Goal: Find specific page/section: Find specific page/section

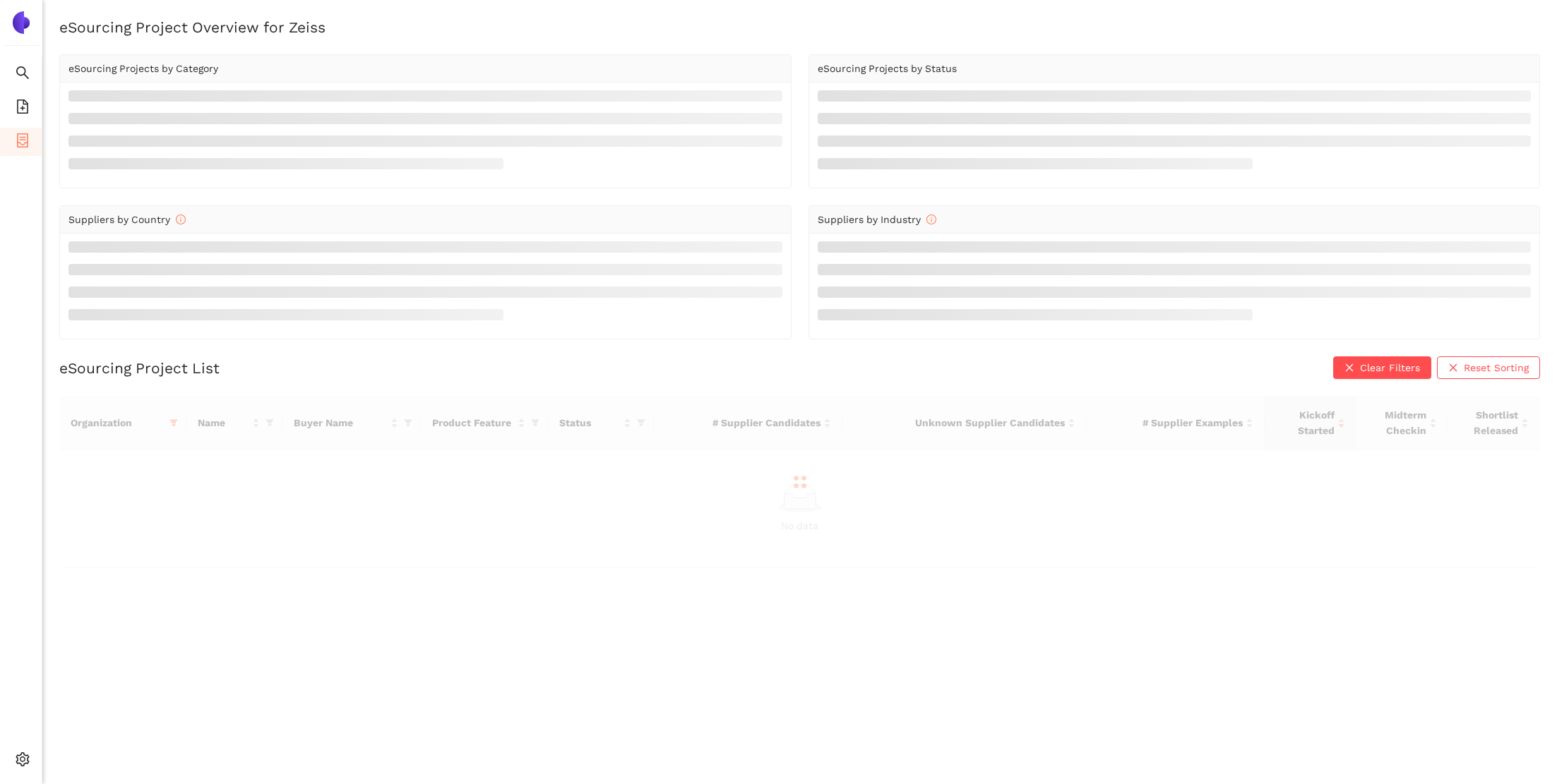
click at [179, 418] on div at bounding box center [800, 482] width 1481 height 172
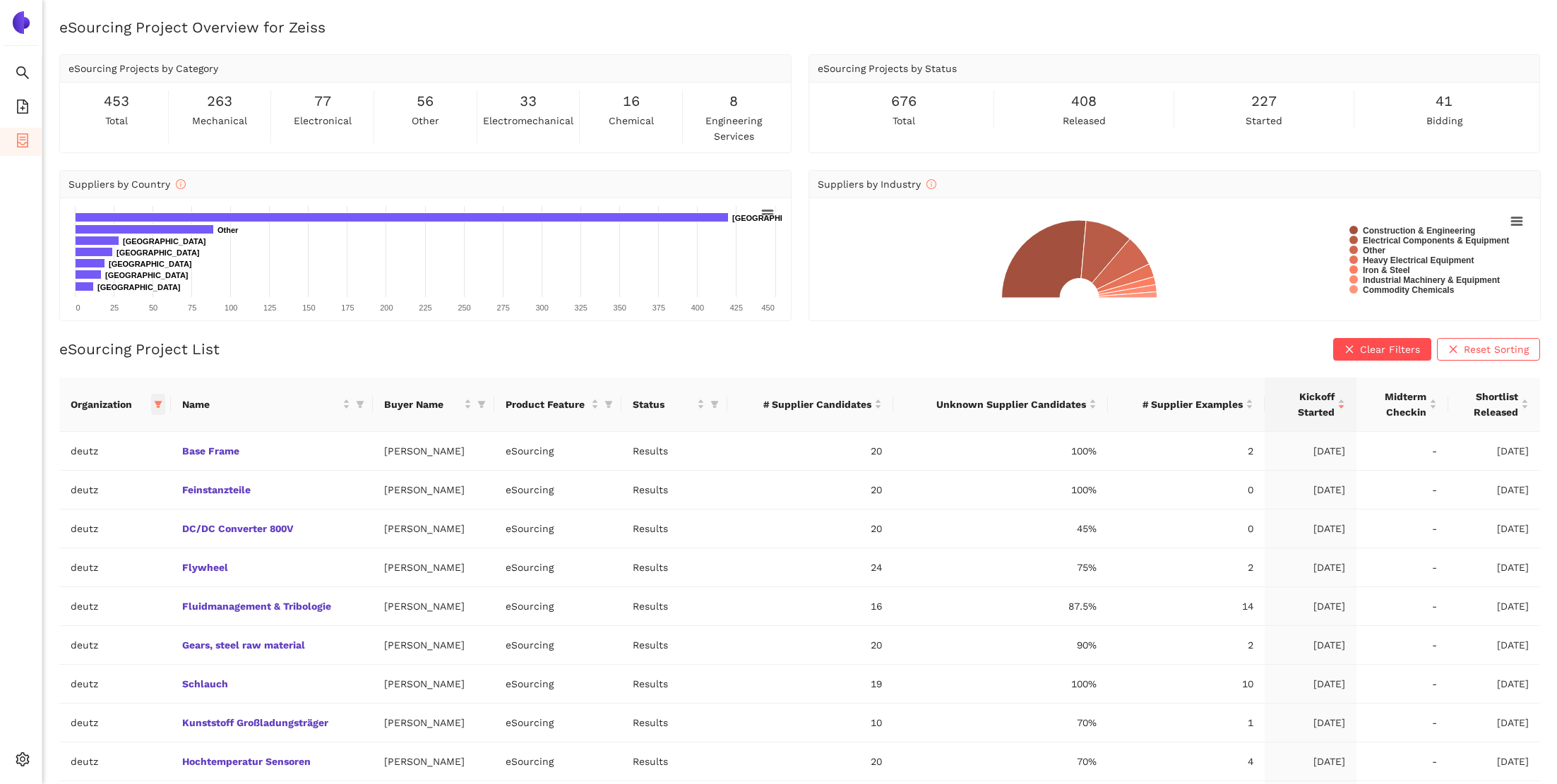
click at [155, 404] on icon "filter" at bounding box center [157, 404] width 8 height 8
click at [127, 438] on input "text" at bounding box center [109, 432] width 116 height 15
type input "enbw"
click at [117, 467] on span "enbw" at bounding box center [94, 465] width 123 height 15
checkbox input "true"
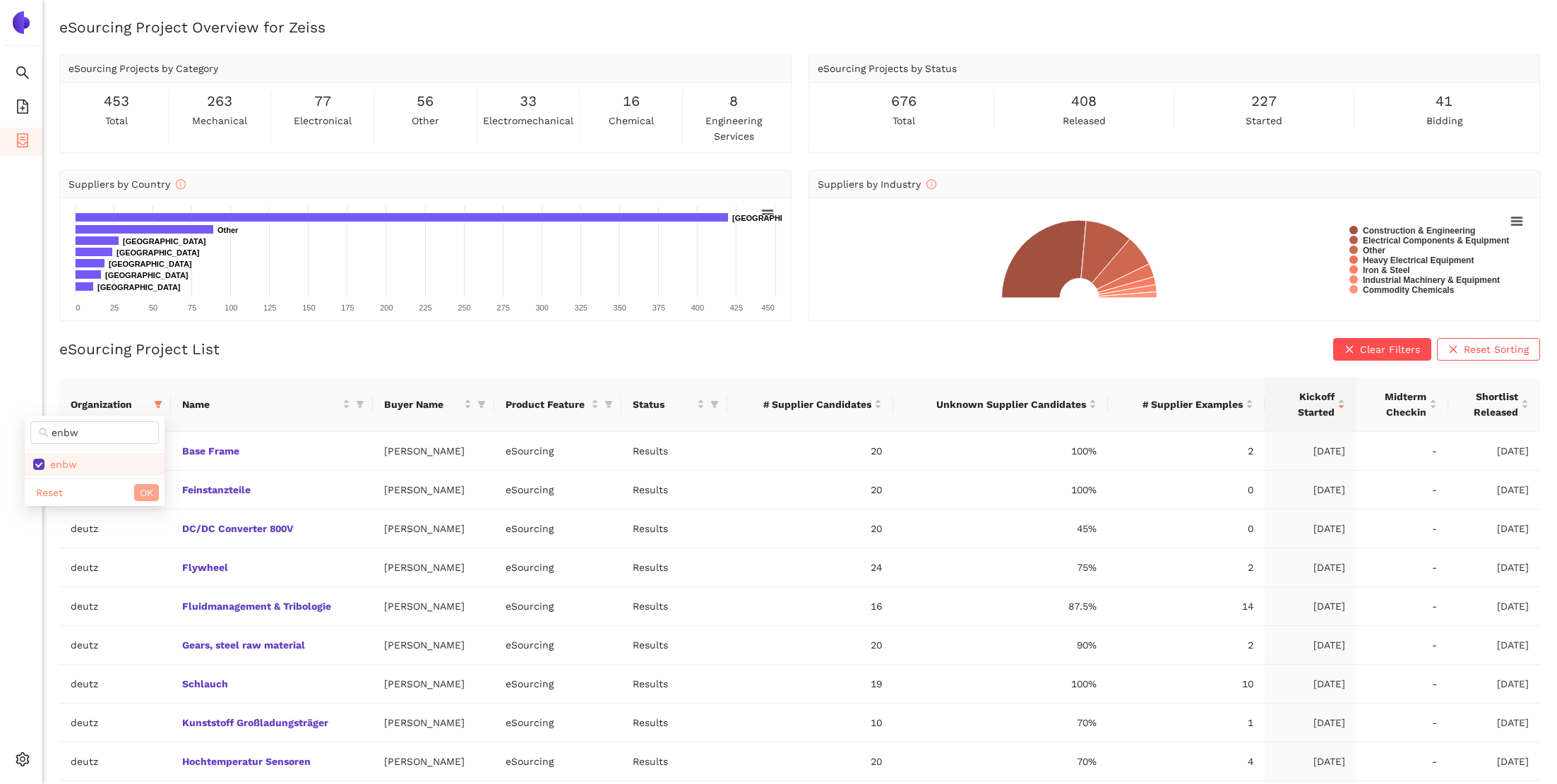
click at [149, 491] on span "OK" at bounding box center [146, 493] width 13 height 15
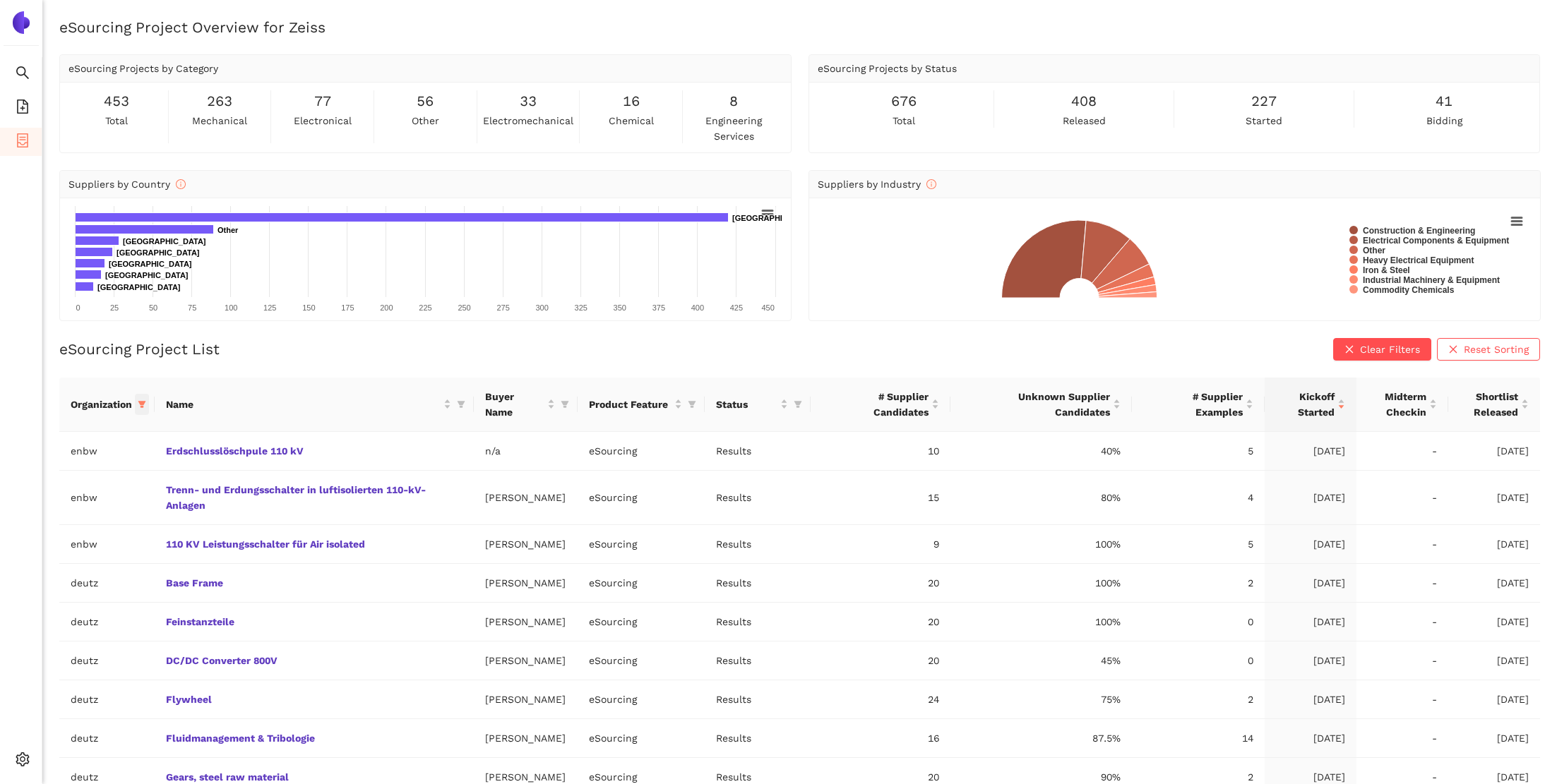
click at [141, 402] on icon "filter" at bounding box center [142, 404] width 8 height 7
click at [81, 561] on span "deutz" at bounding box center [88, 554] width 140 height 15
checkbox input "false"
click at [141, 657] on span "OK" at bounding box center [147, 651] width 13 height 15
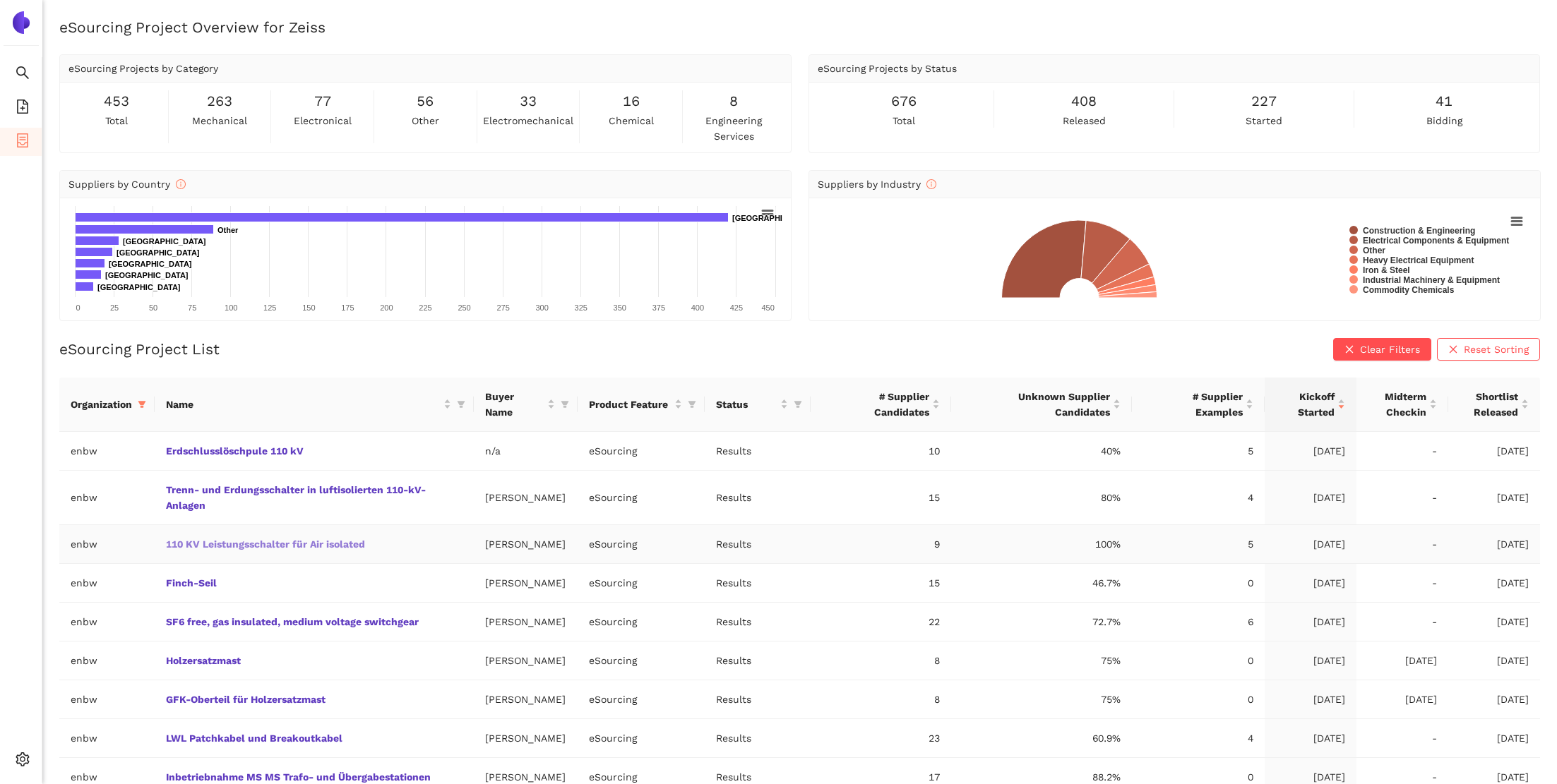
click at [0, 0] on link "110 KV Leistungsschalter für Air isolated" at bounding box center [0, 0] width 0 height 0
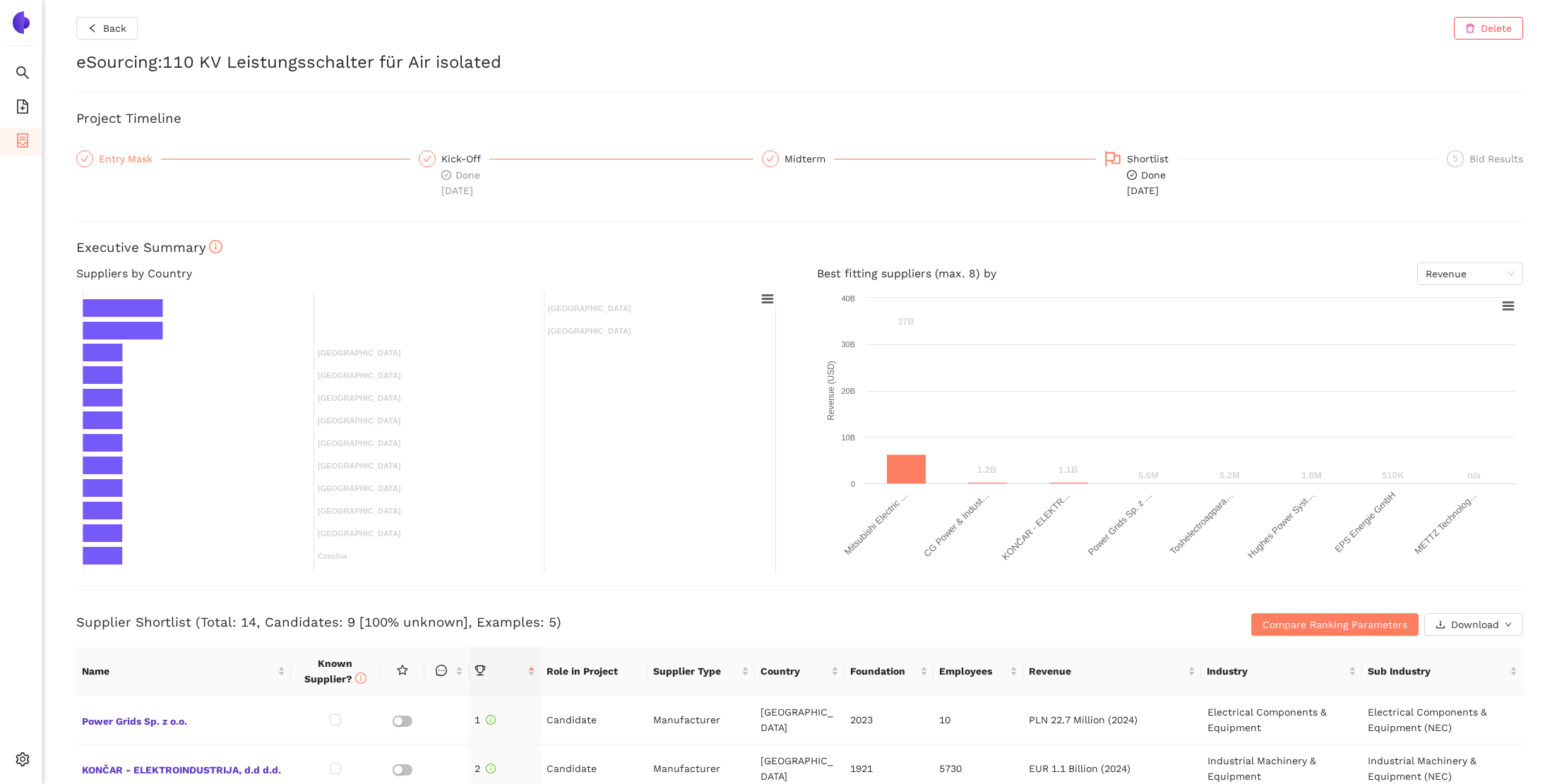
click at [101, 165] on div "Entry Mask" at bounding box center [130, 159] width 62 height 17
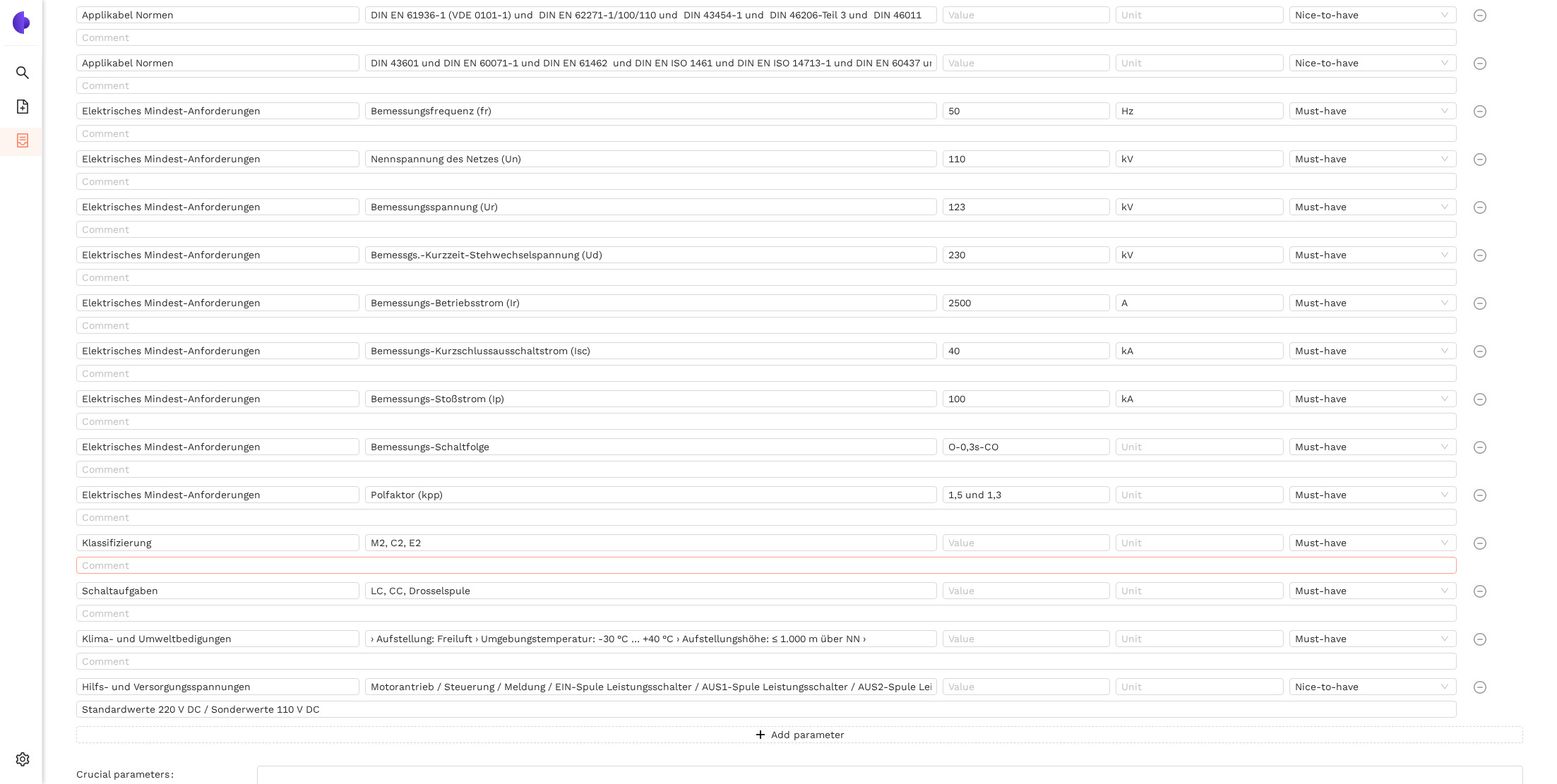
scroll to position [624, 0]
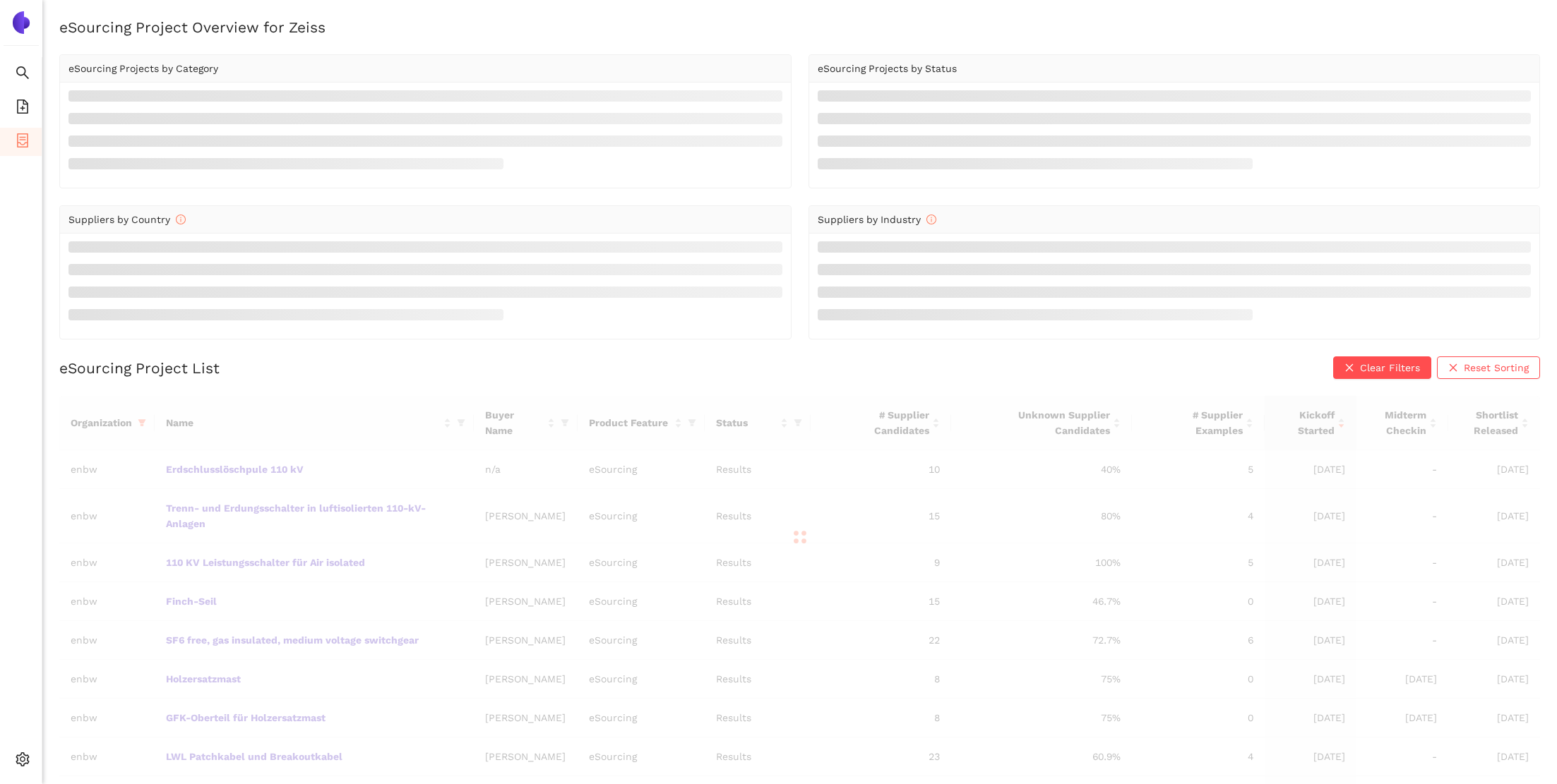
click at [261, 560] on div at bounding box center [800, 538] width 1481 height 283
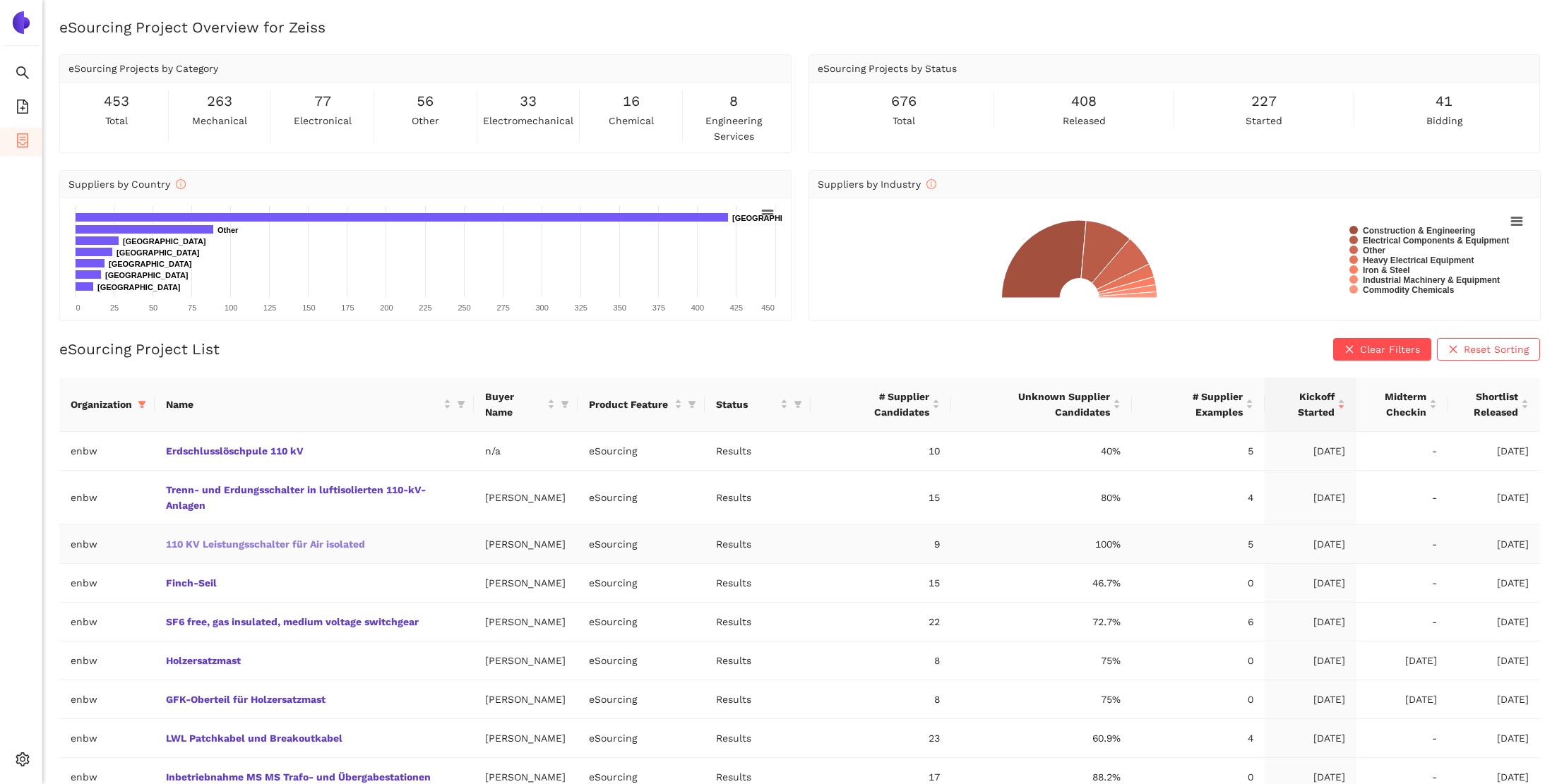
click at [0, 0] on link "110 KV Leistungsschalter für Air isolated" at bounding box center [0, 0] width 0 height 0
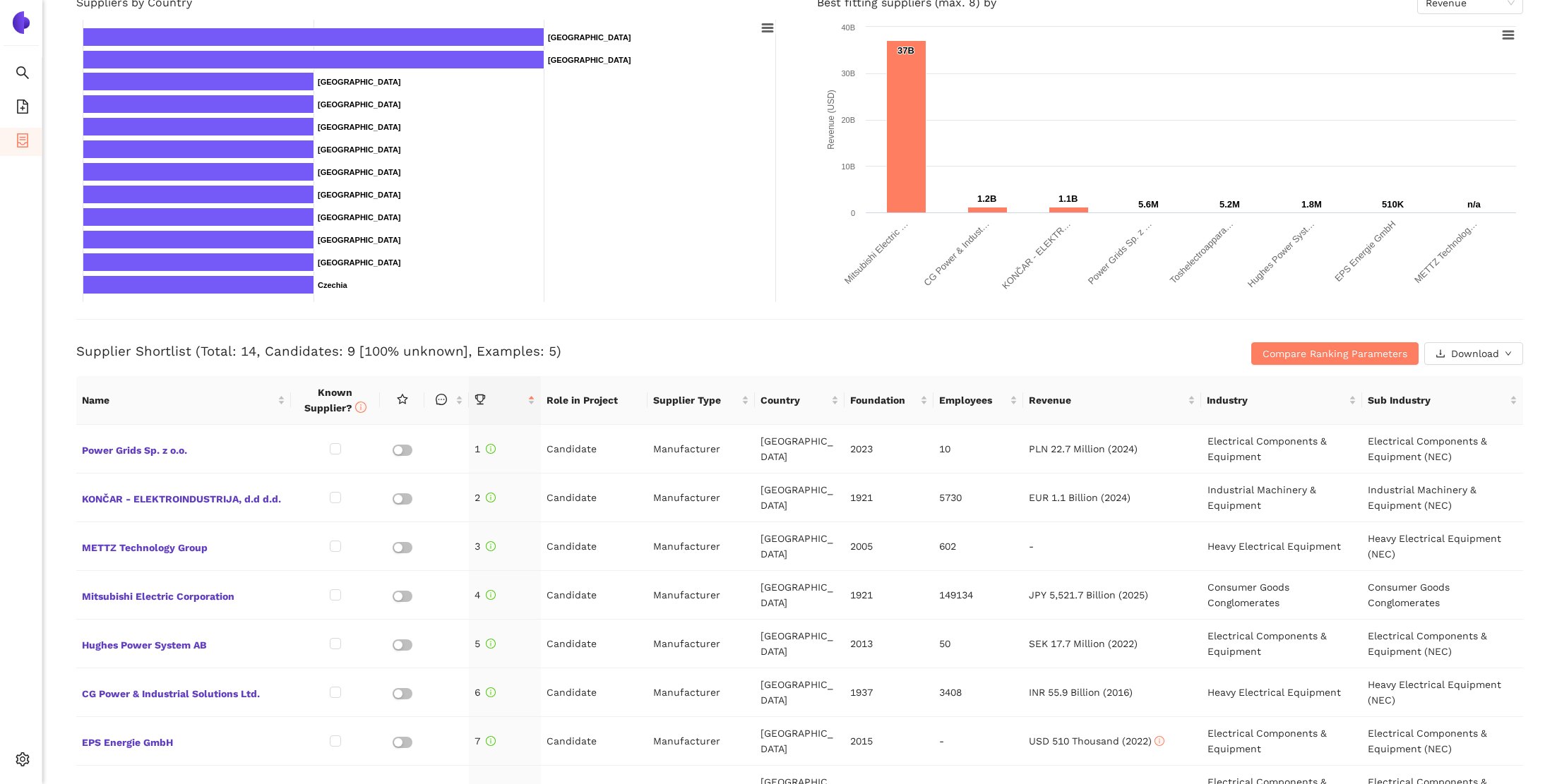
scroll to position [256, 0]
